Goal: Information Seeking & Learning: Find specific fact

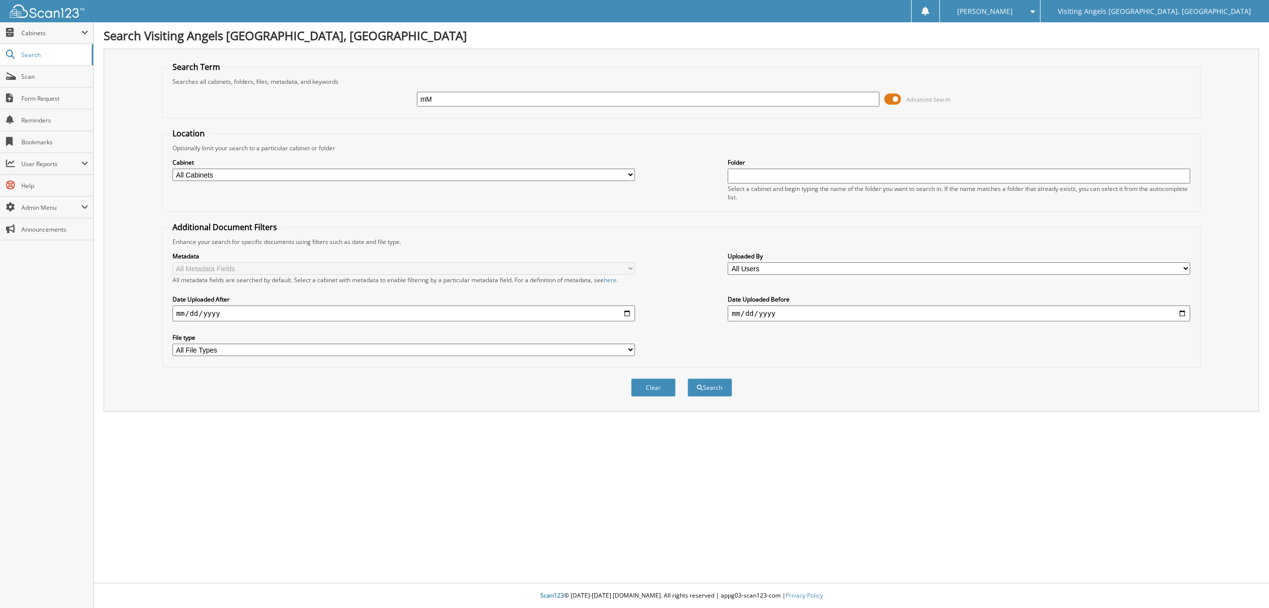
type input "m"
type input "Melissa Harmon"
click at [711, 384] on button "Search" at bounding box center [709, 387] width 45 height 18
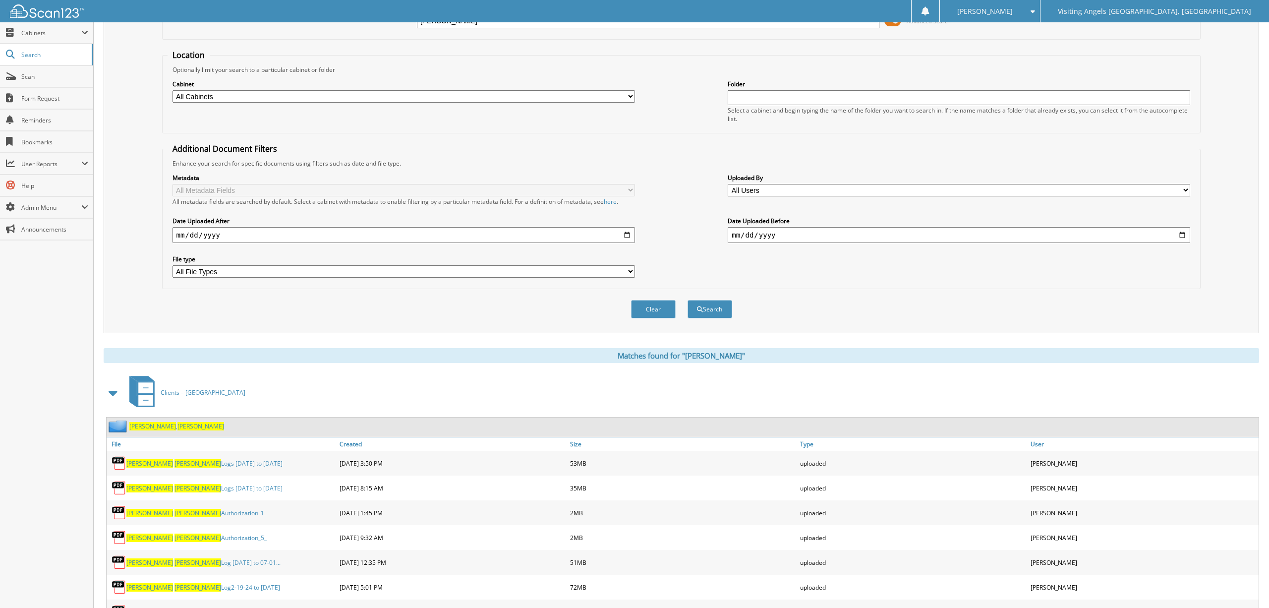
click at [140, 422] on span "Harmon" at bounding box center [152, 426] width 47 height 8
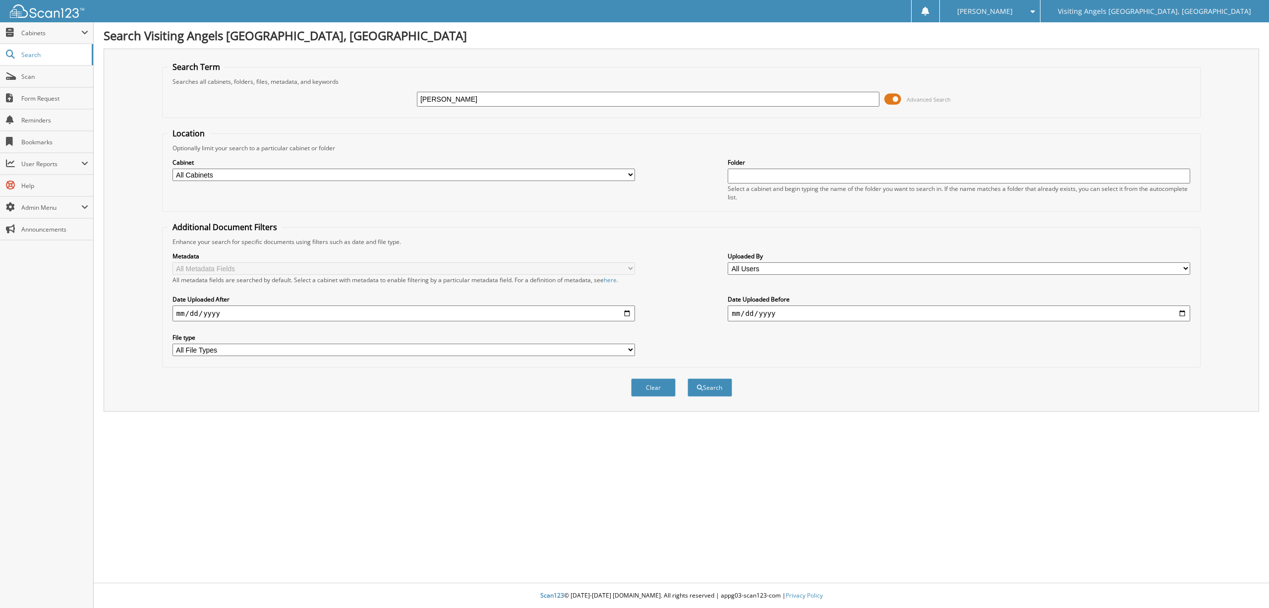
click at [916, 99] on span "Advanced Search" at bounding box center [929, 99] width 44 height 7
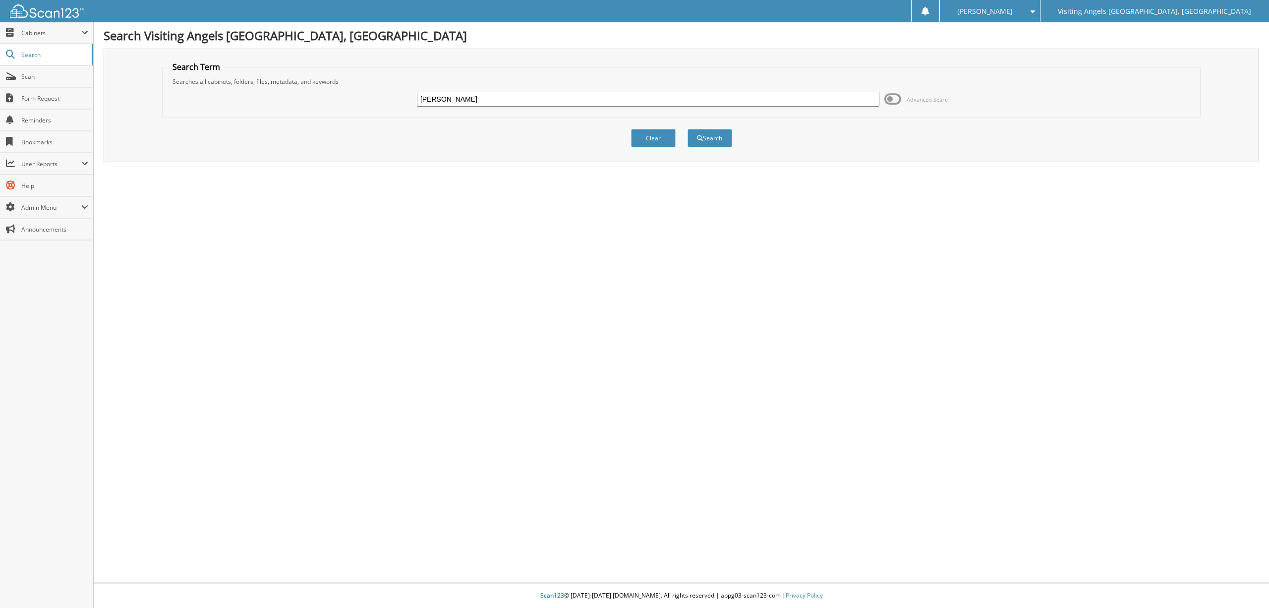
click at [469, 93] on input "Marti Welch" at bounding box center [648, 99] width 462 height 15
click at [466, 100] on input "Marti Welch" at bounding box center [648, 99] width 462 height 15
type input "M"
type input "[PERSON_NAME]"
click at [709, 136] on button "Search" at bounding box center [709, 138] width 45 height 18
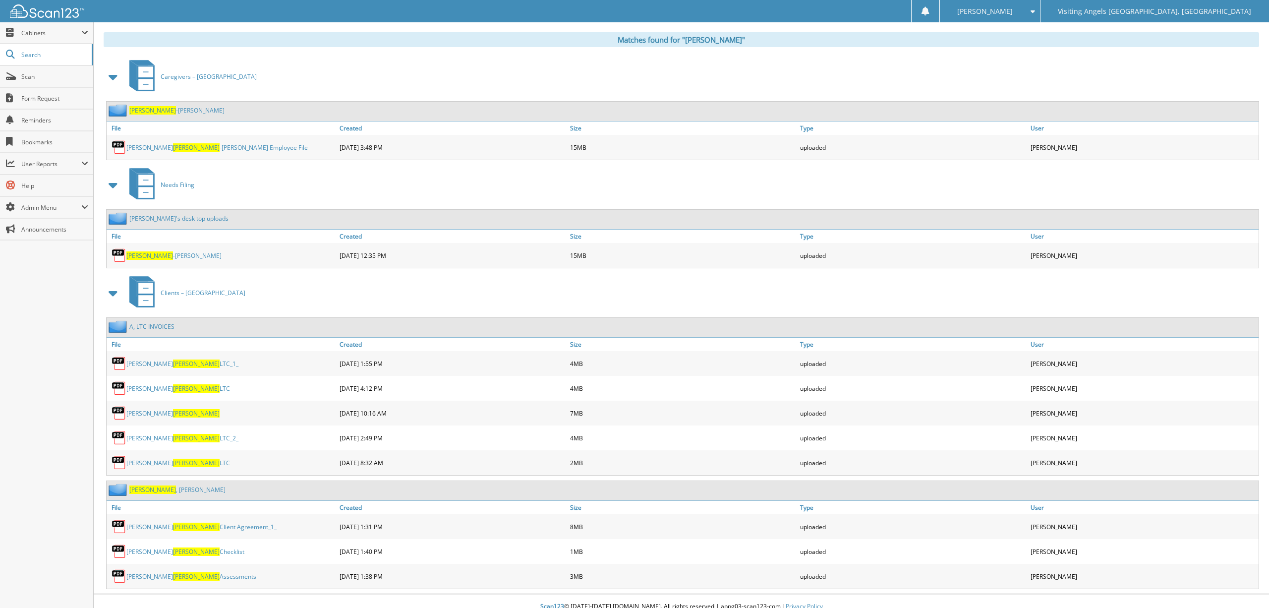
scroll to position [398, 0]
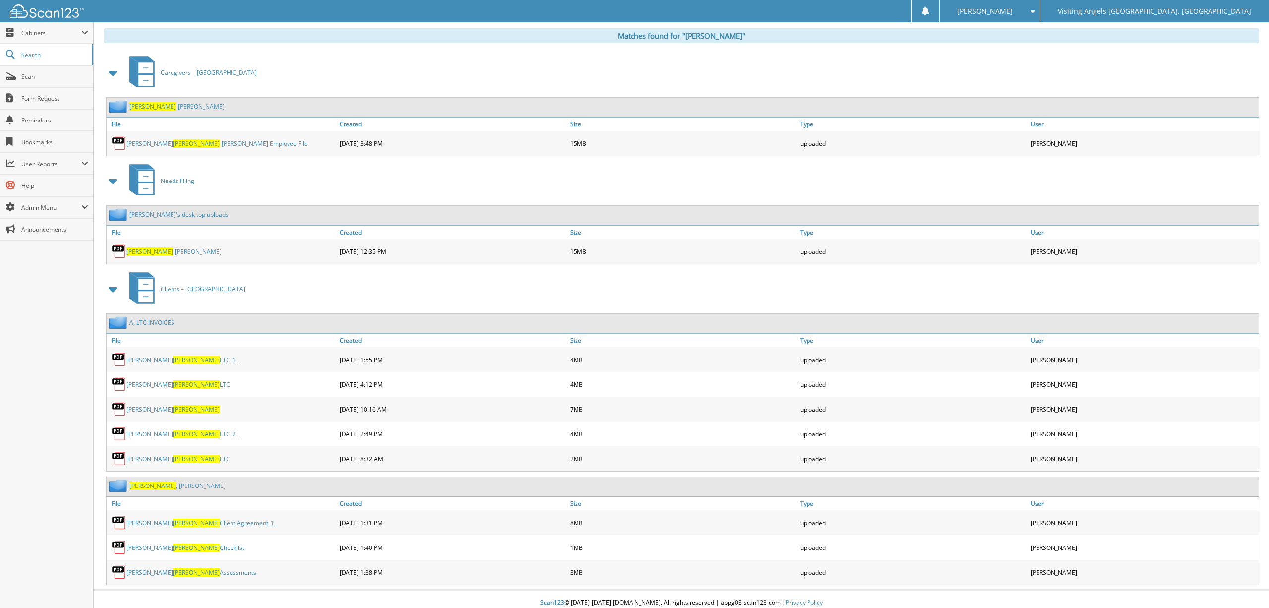
click at [136, 481] on span "[PERSON_NAME]" at bounding box center [152, 485] width 47 height 8
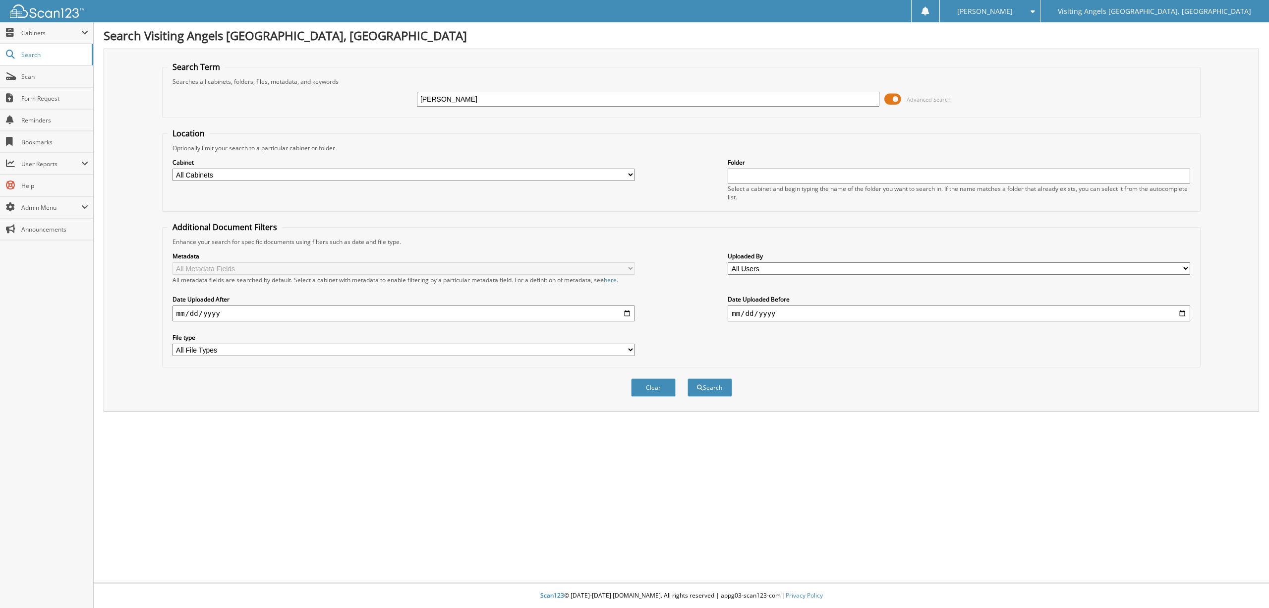
type input "Gerald Moore"
click at [923, 98] on span "Advanced Search" at bounding box center [929, 99] width 44 height 7
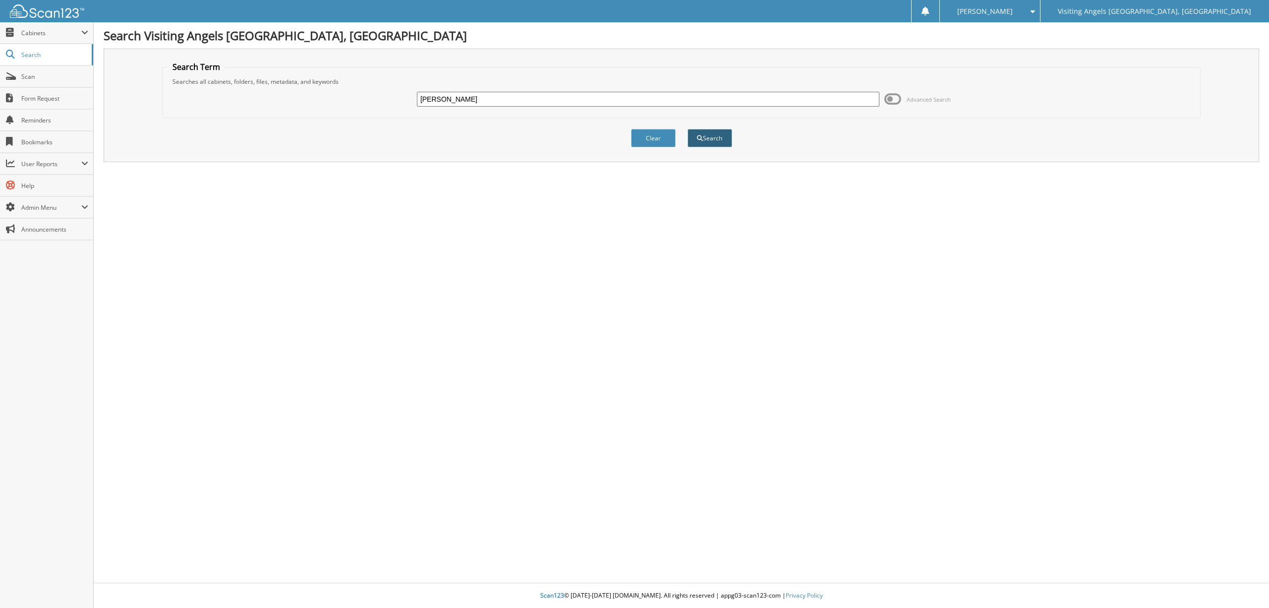
click at [704, 139] on button "Search" at bounding box center [709, 138] width 45 height 18
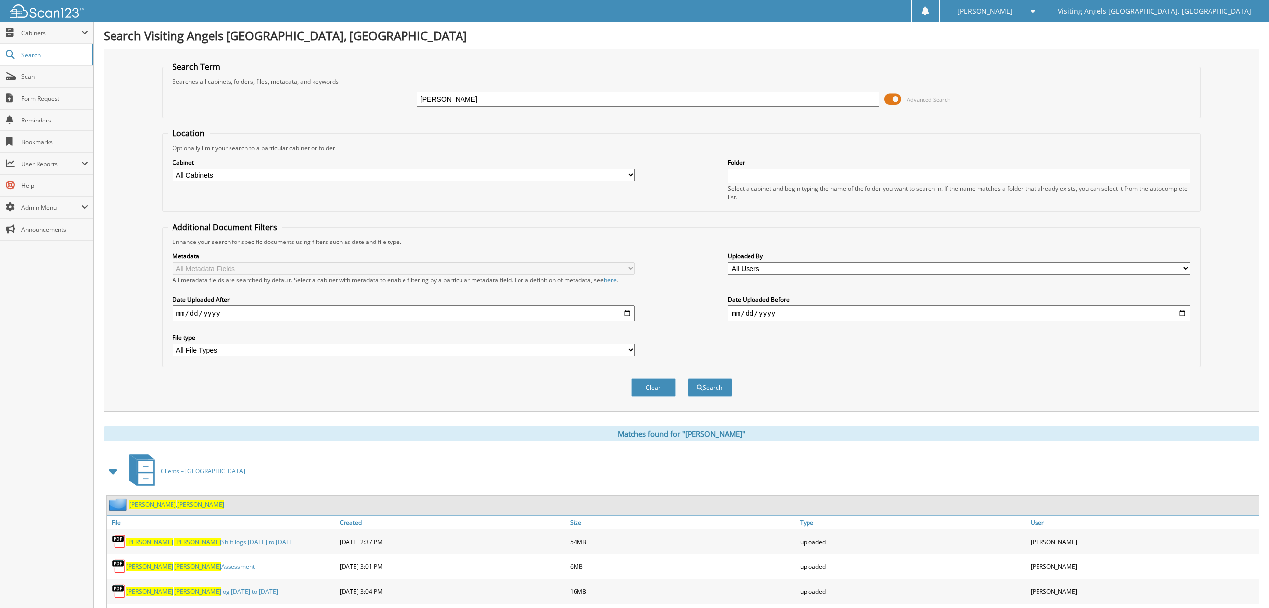
click at [924, 99] on span "Advanced Search" at bounding box center [929, 99] width 44 height 7
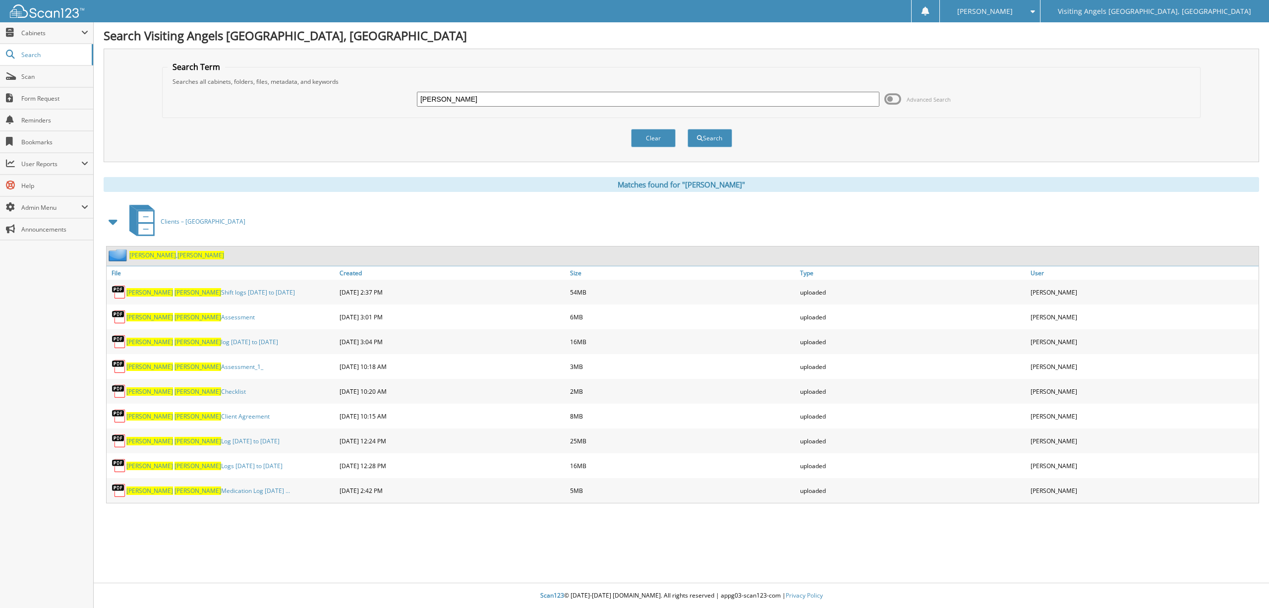
click at [150, 254] on link "Moore , Gerald" at bounding box center [176, 255] width 95 height 8
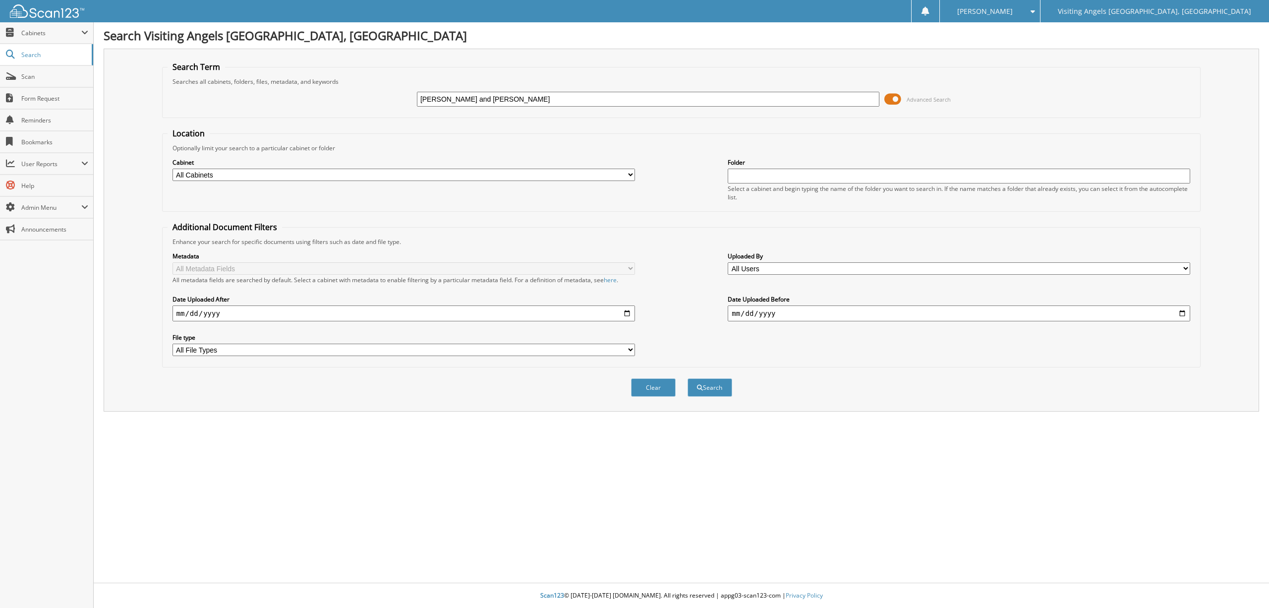
click at [926, 99] on span "Advanced Search" at bounding box center [929, 99] width 44 height 7
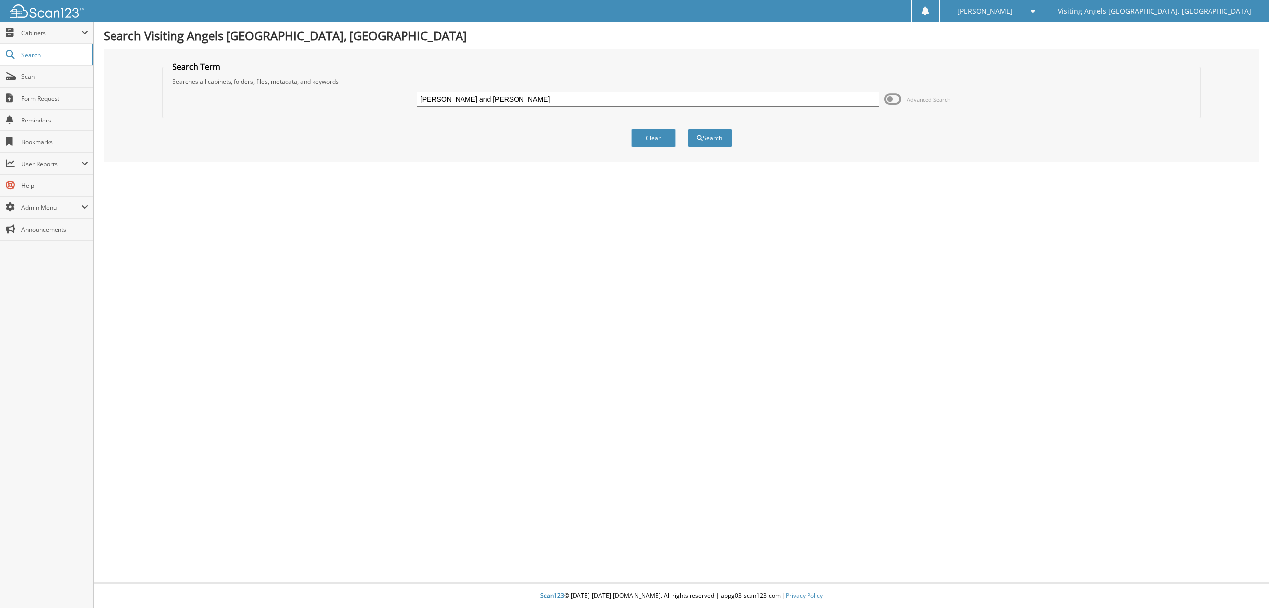
click at [516, 101] on input "Richard and Rosemary" at bounding box center [648, 99] width 462 height 15
type input "Richard and Rosemary Suverk"
click at [704, 138] on button "Search" at bounding box center [709, 138] width 45 height 18
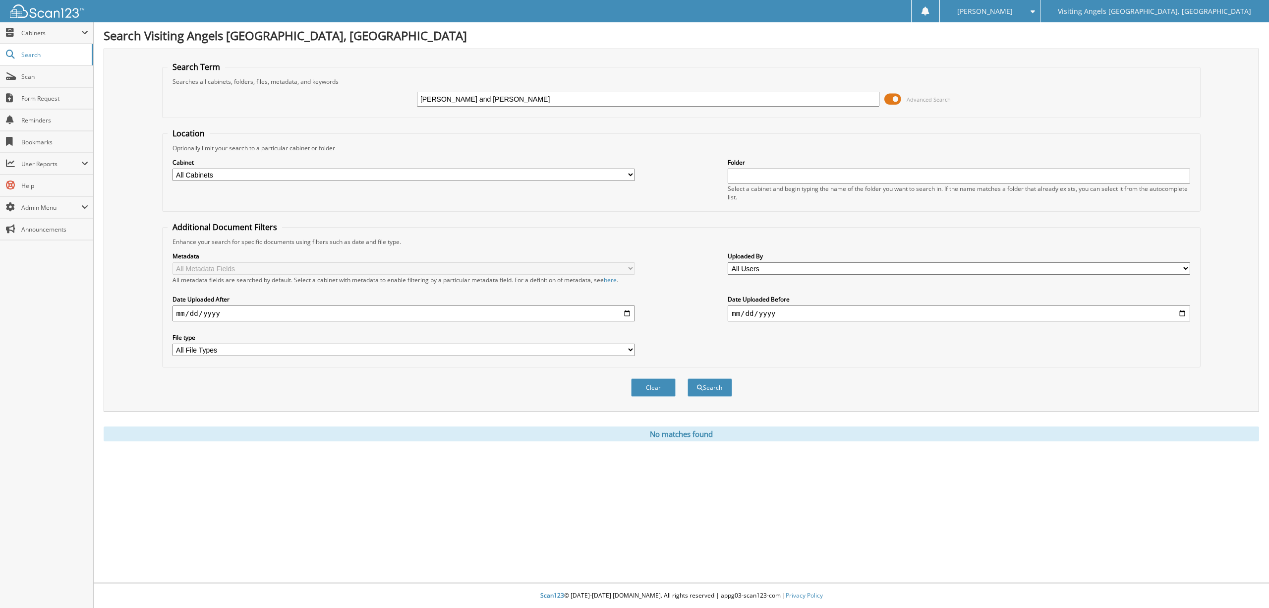
click at [524, 95] on input "Richard and Rosemary Suverk" at bounding box center [648, 99] width 462 height 15
type input "[PERSON_NAME]"
click at [930, 98] on span "Advanced Search" at bounding box center [929, 99] width 44 height 7
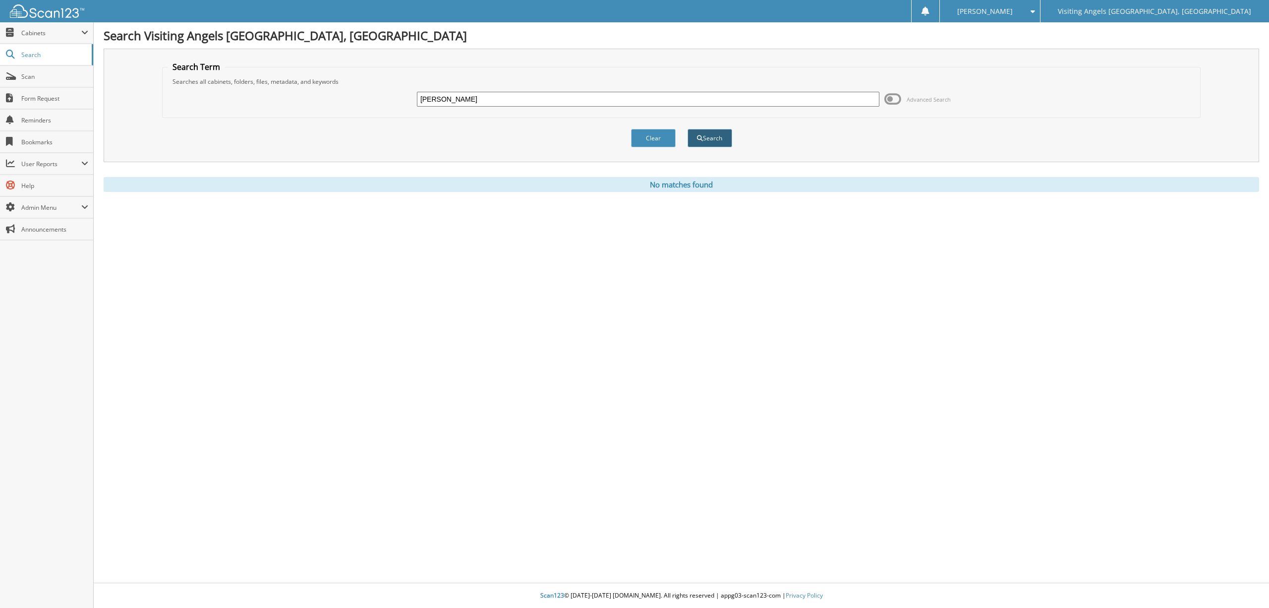
click at [716, 136] on button "Search" at bounding box center [709, 138] width 45 height 18
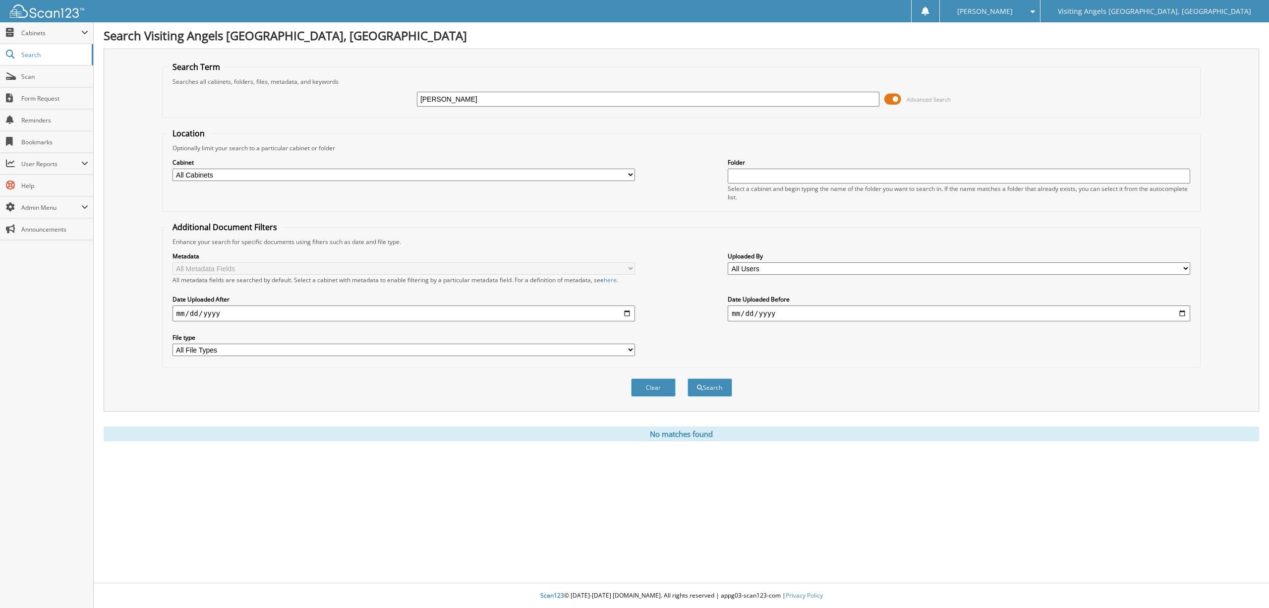
click at [497, 100] on input "[PERSON_NAME]" at bounding box center [648, 99] width 462 height 15
click at [919, 99] on span "Advanced Search" at bounding box center [929, 99] width 44 height 7
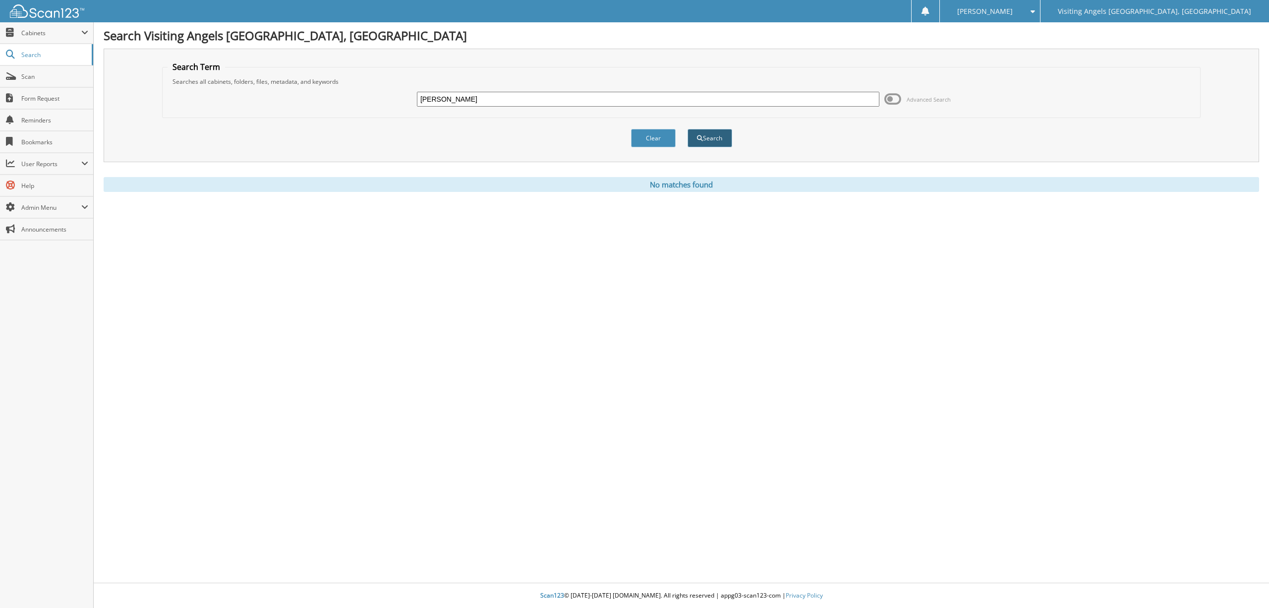
click at [721, 143] on button "Search" at bounding box center [709, 138] width 45 height 18
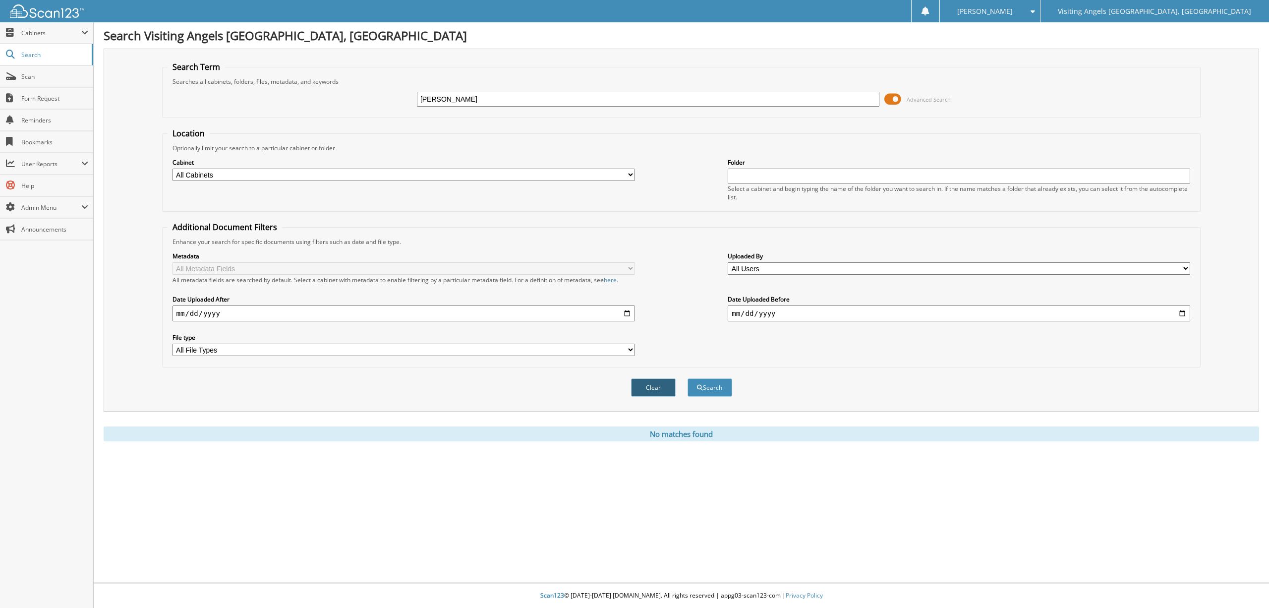
click at [650, 385] on button "Clear" at bounding box center [653, 387] width 45 height 18
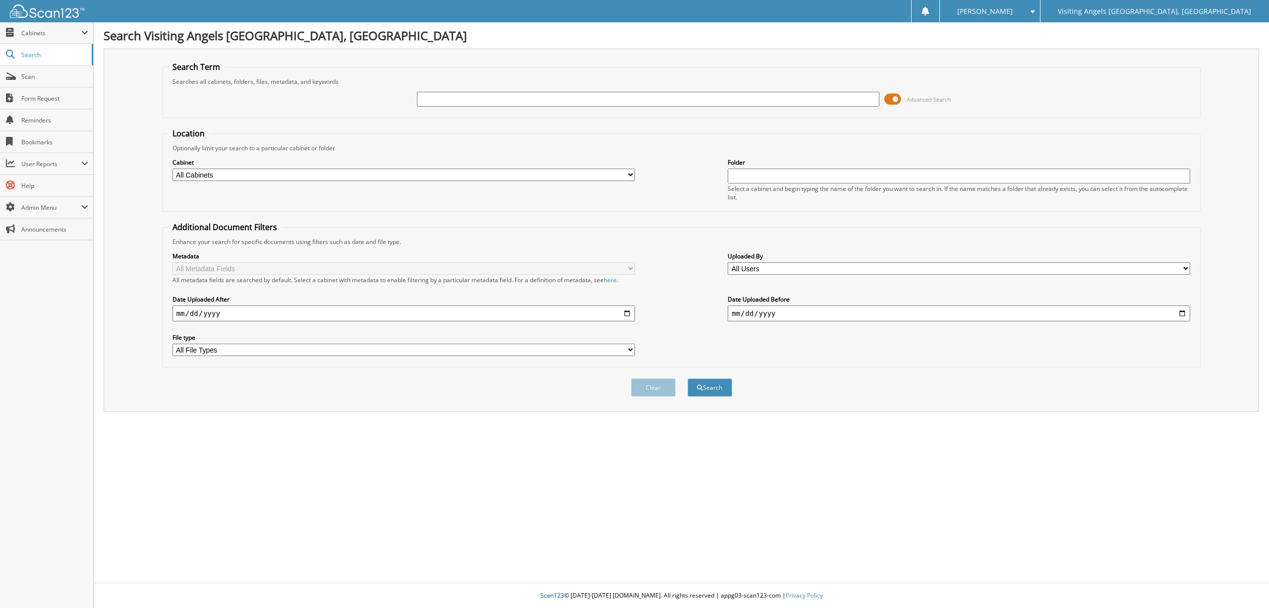
click at [438, 106] on div "Advanced Search" at bounding box center [682, 99] width 1028 height 27
click at [434, 101] on input "text" at bounding box center [648, 99] width 462 height 15
type input "[PERSON_NAME]"
click at [713, 385] on button "Search" at bounding box center [709, 387] width 45 height 18
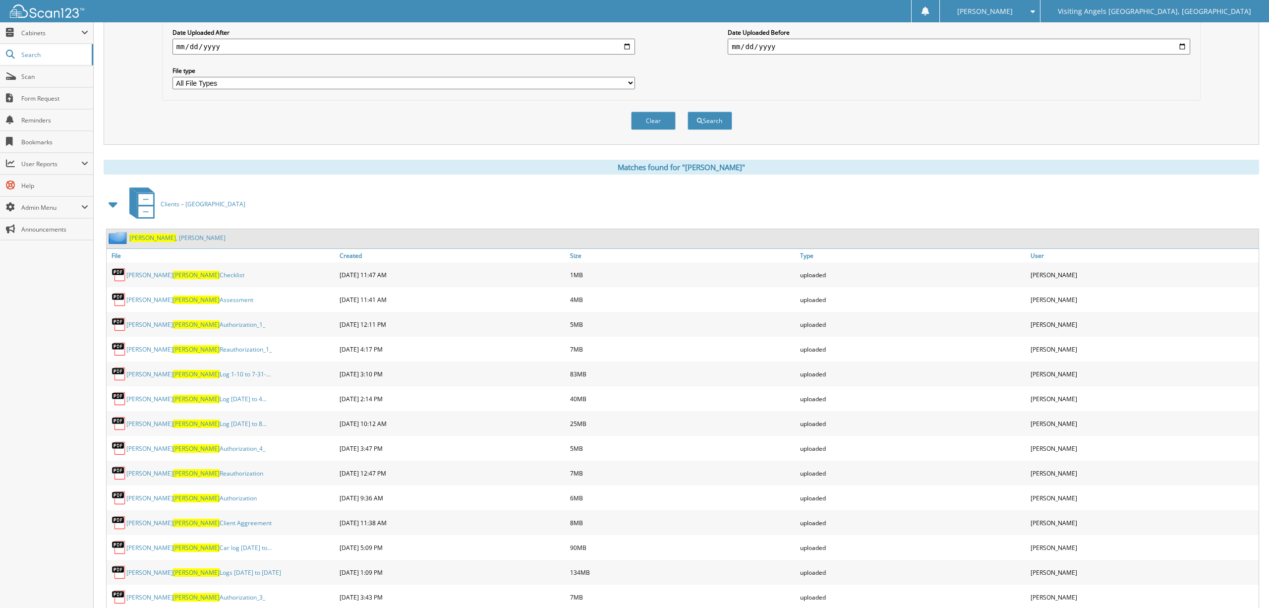
scroll to position [269, 0]
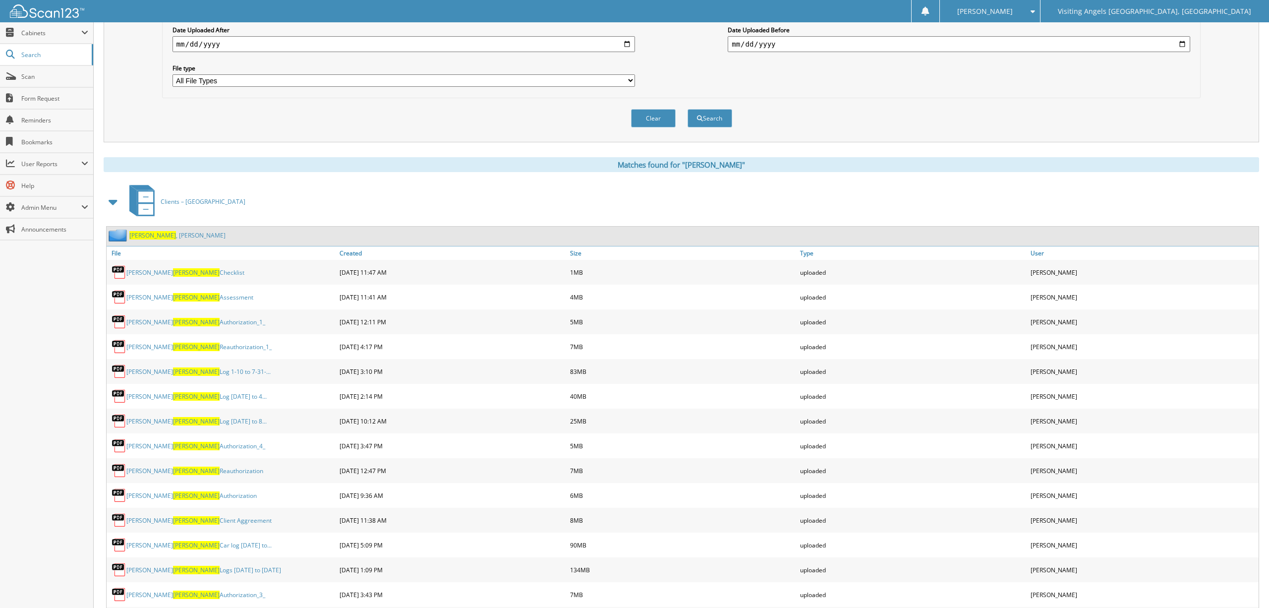
click at [144, 231] on span "Suverkrubbe" at bounding box center [152, 235] width 47 height 8
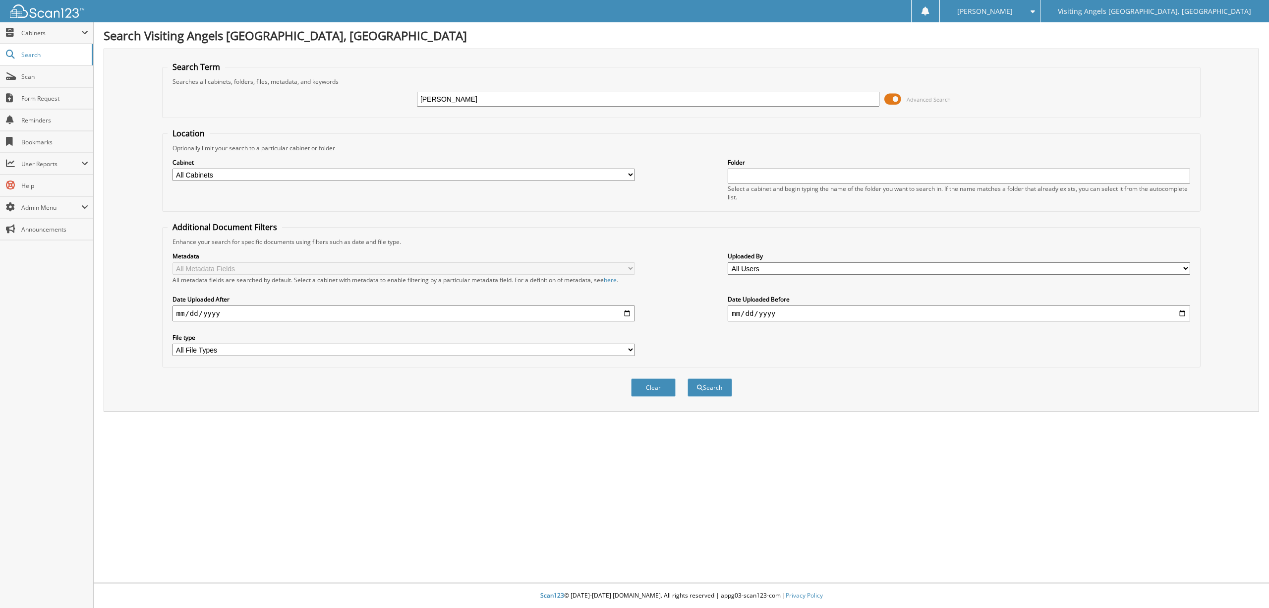
type input "[PERSON_NAME]"
click at [930, 98] on span "Advanced Search" at bounding box center [929, 99] width 44 height 7
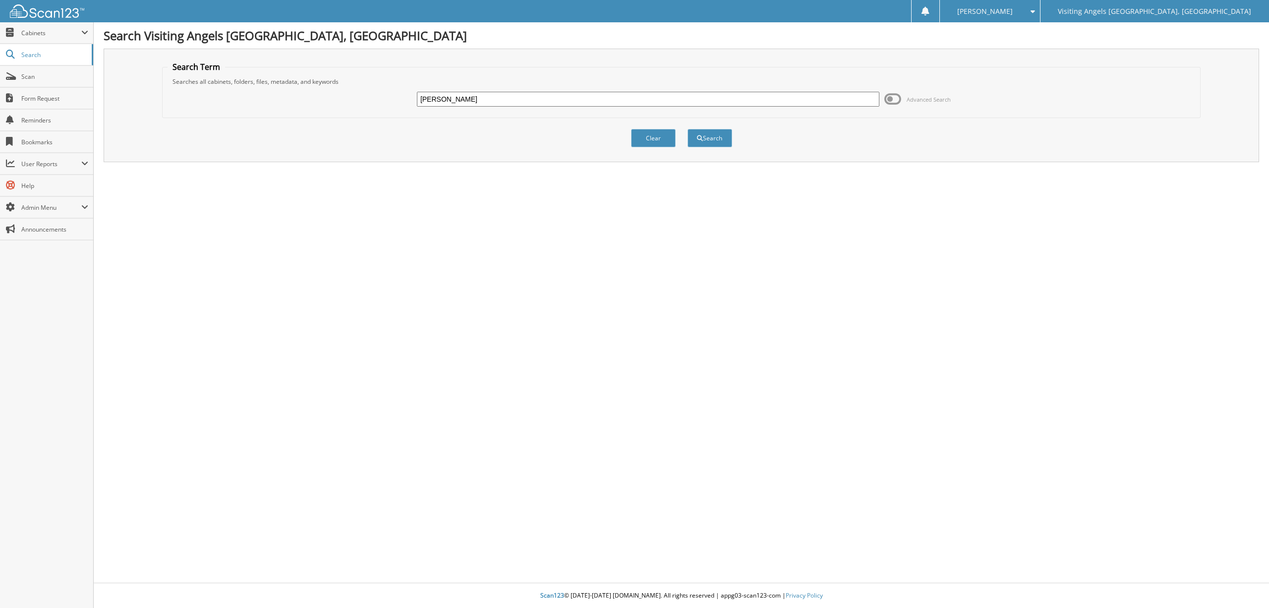
click at [931, 98] on span "Advanced Search" at bounding box center [929, 99] width 44 height 7
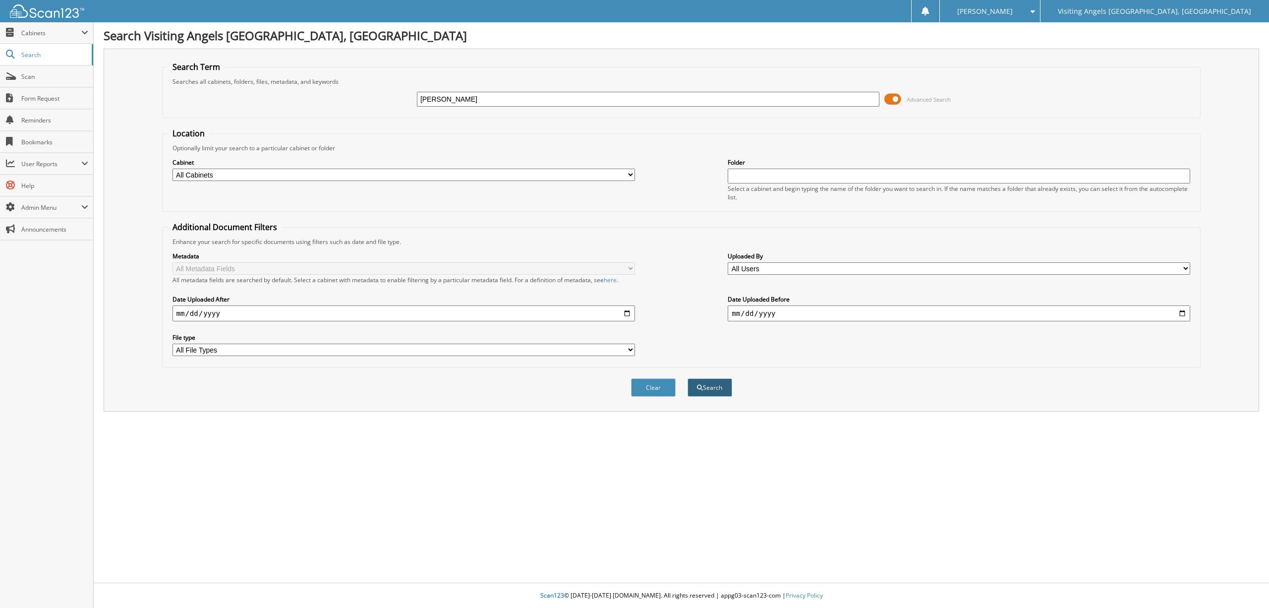
click at [718, 384] on button "Search" at bounding box center [709, 387] width 45 height 18
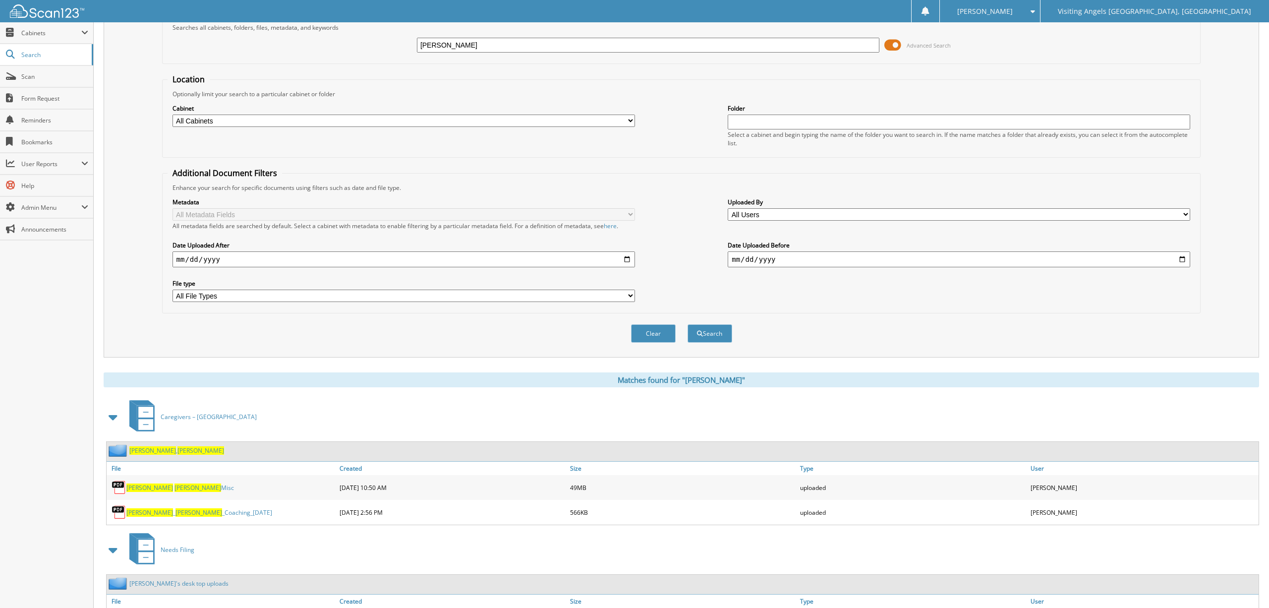
scroll to position [104, 0]
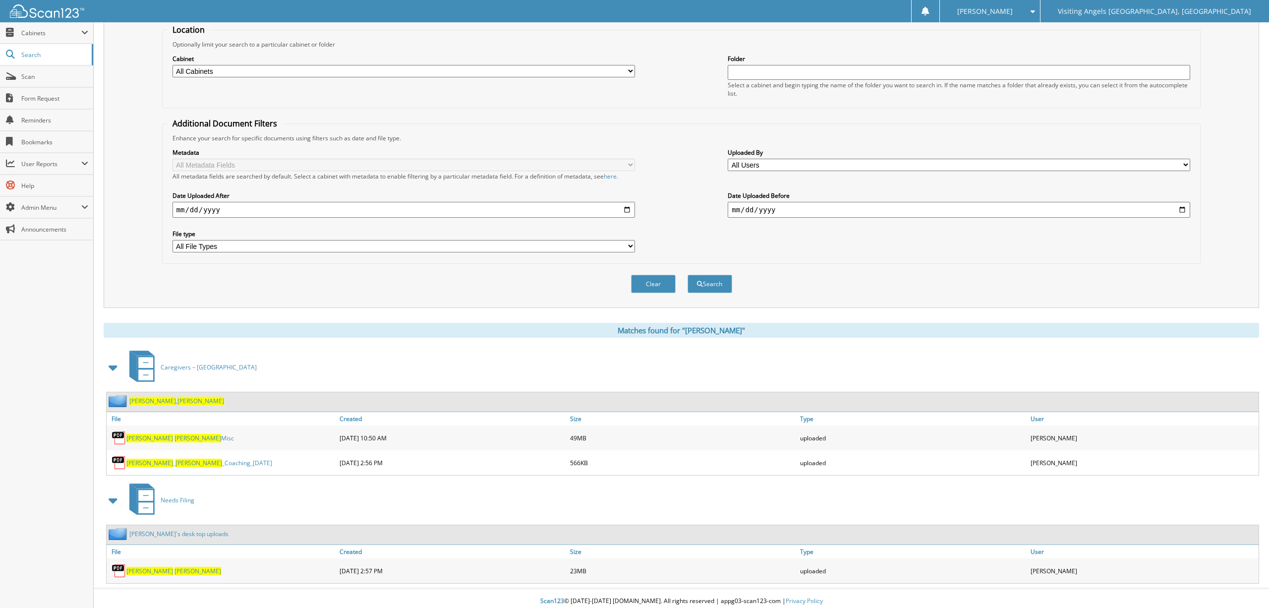
click at [145, 398] on span "[PERSON_NAME]" at bounding box center [152, 401] width 47 height 8
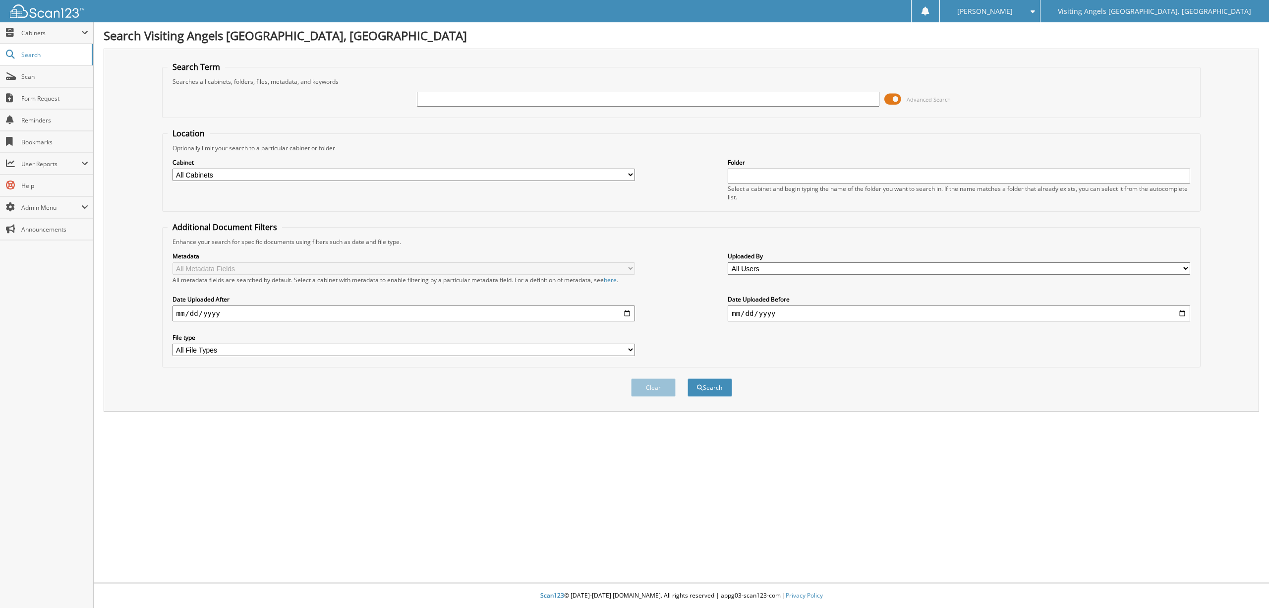
click at [464, 96] on input "text" at bounding box center [648, 99] width 462 height 15
type input "[PERSON_NAME]"
click at [711, 384] on button "Search" at bounding box center [709, 387] width 45 height 18
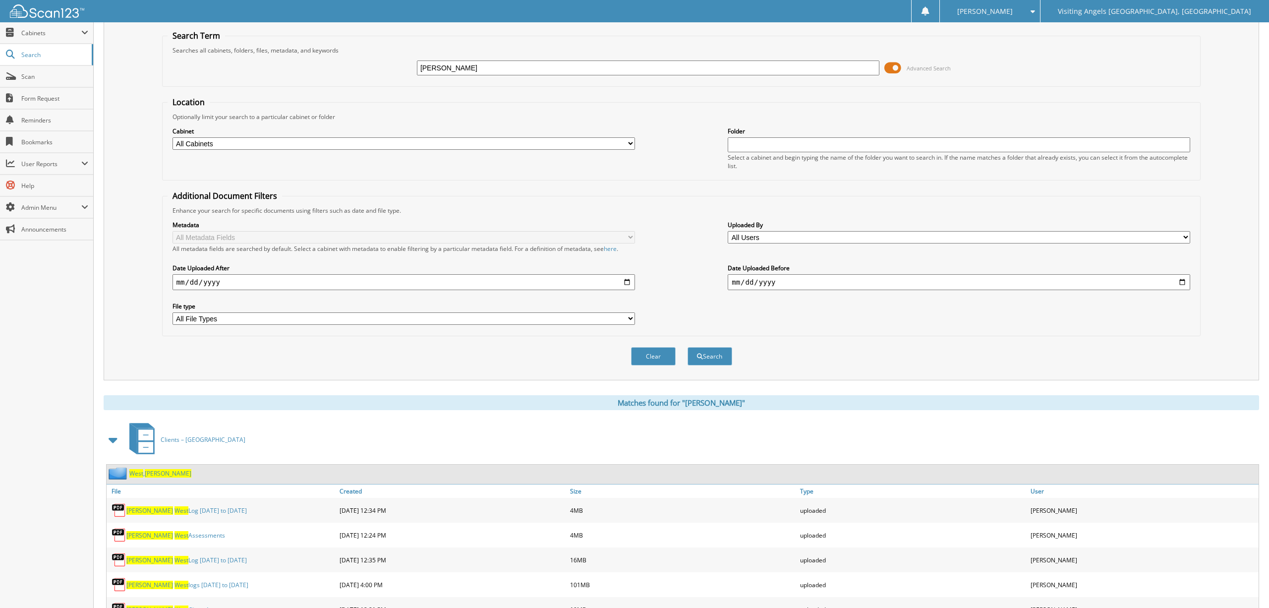
scroll to position [95, 0]
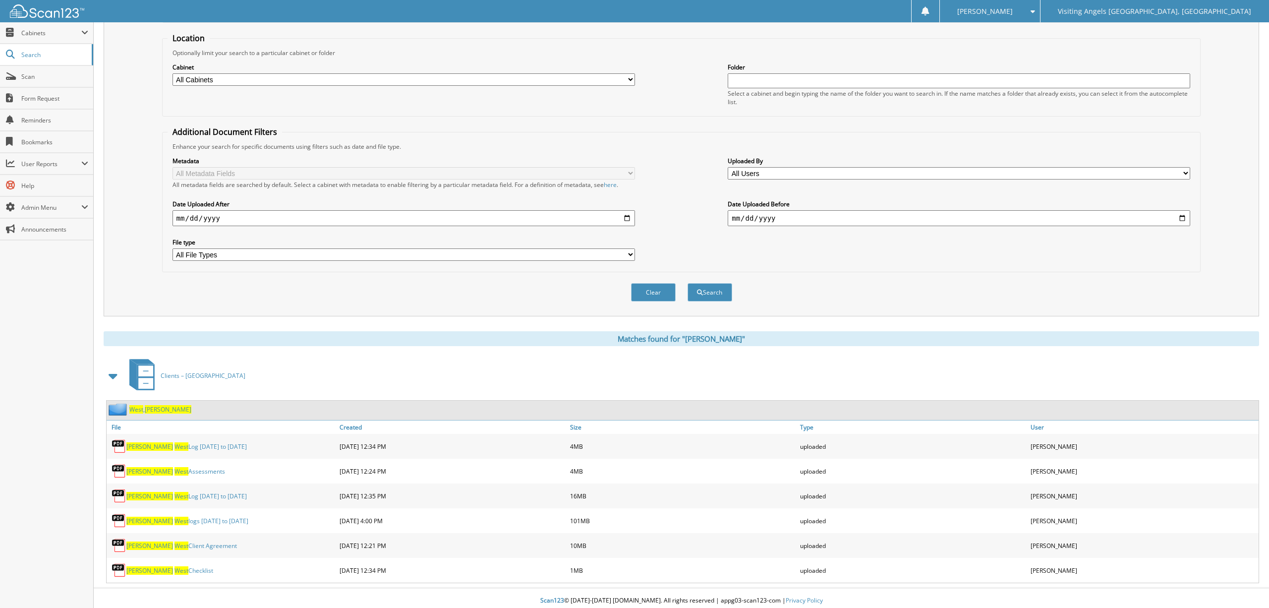
click at [140, 407] on span "West" at bounding box center [136, 409] width 14 height 8
